Goal: Task Accomplishment & Management: Complete application form

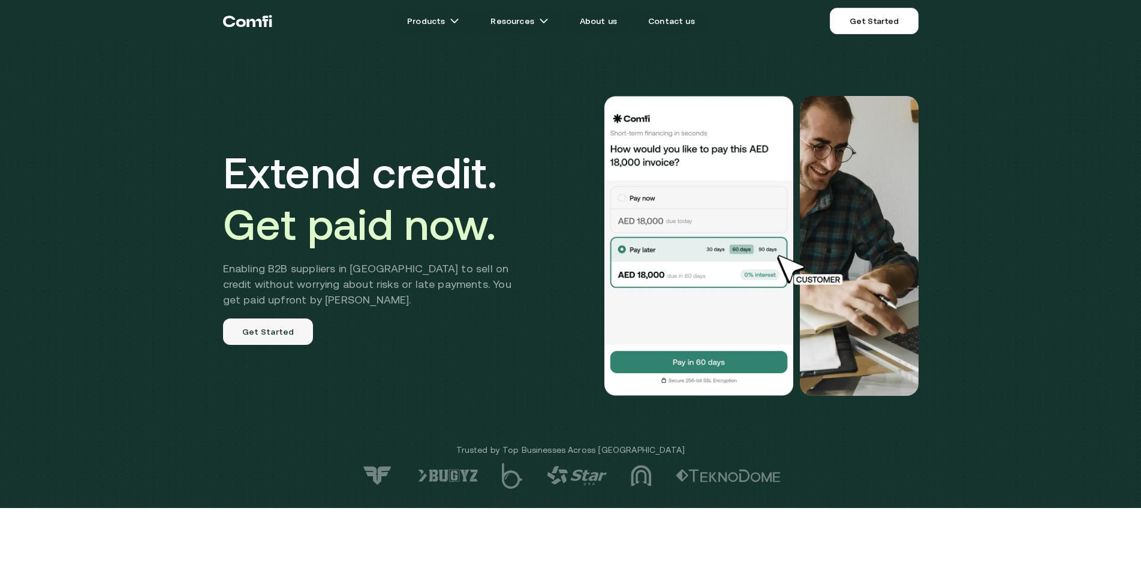
click at [282, 333] on link "Get Started" at bounding box center [268, 331] width 91 height 26
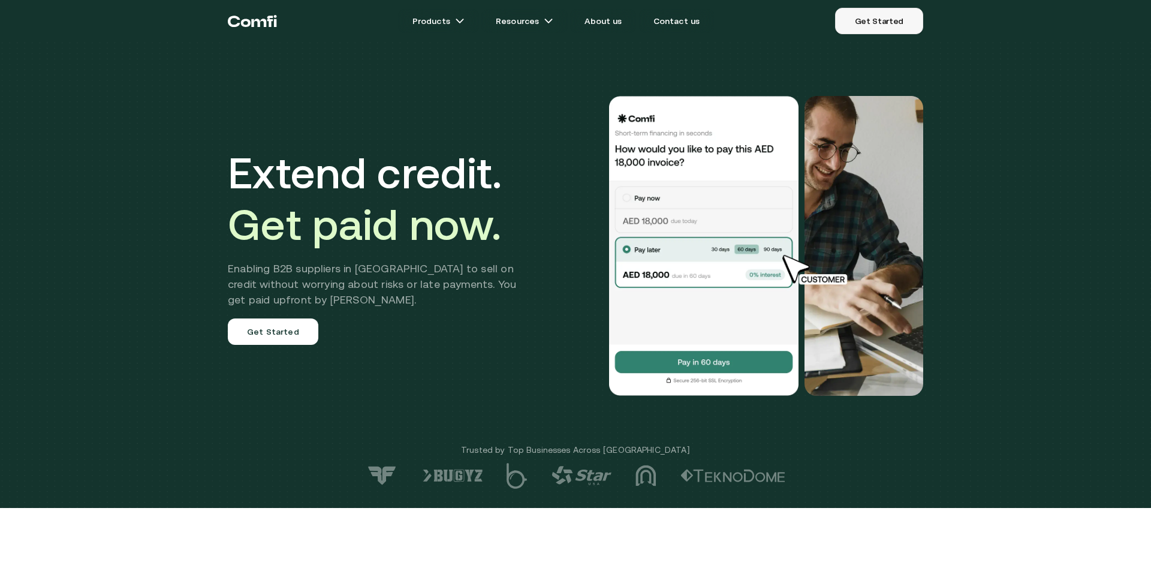
click at [905, 19] on link "Get Started" at bounding box center [879, 21] width 88 height 26
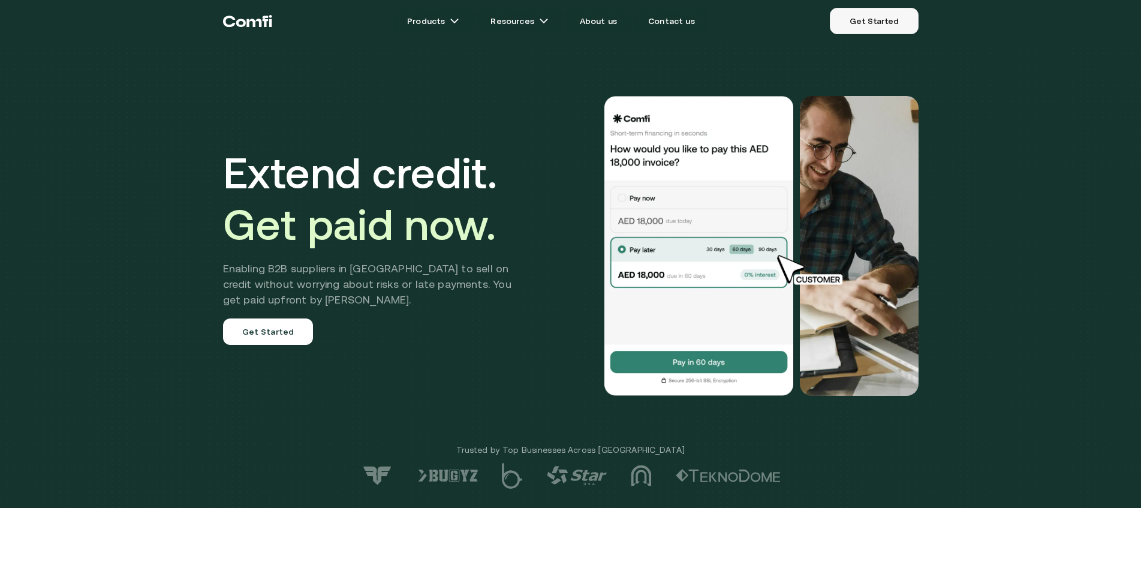
click at [883, 18] on link "Get Started" at bounding box center [874, 21] width 88 height 26
